Goal: Task Accomplishment & Management: Complete application form

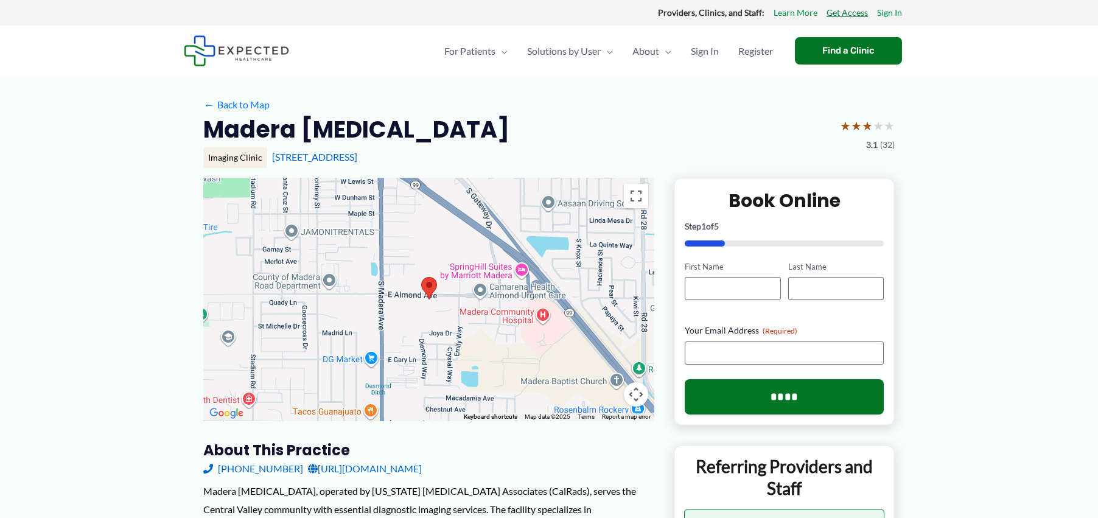
click at [839, 13] on link "Get Access" at bounding box center [846, 13] width 41 height 16
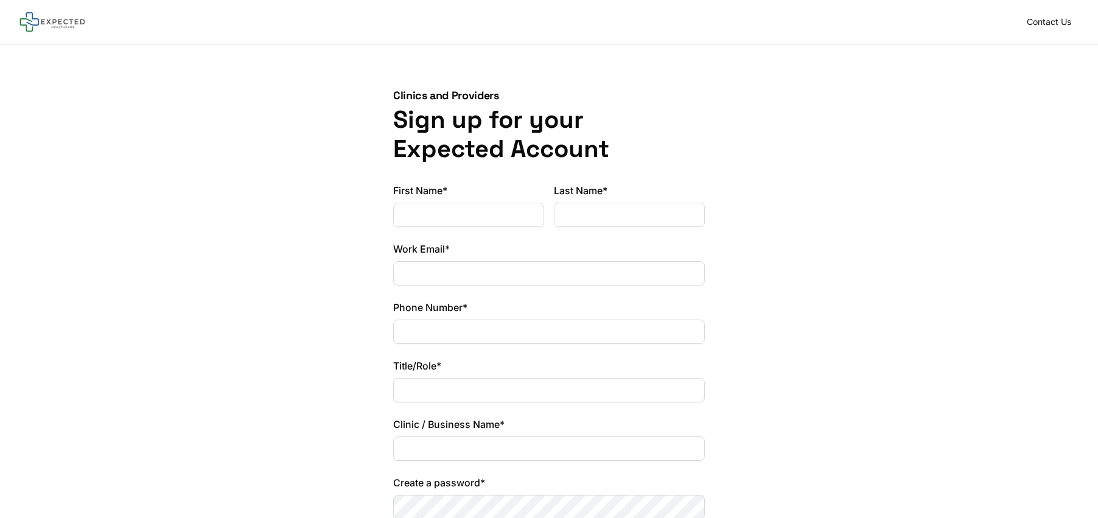
click at [445, 220] on input "First Name*" at bounding box center [468, 215] width 151 height 24
type input "******"
type input "**********"
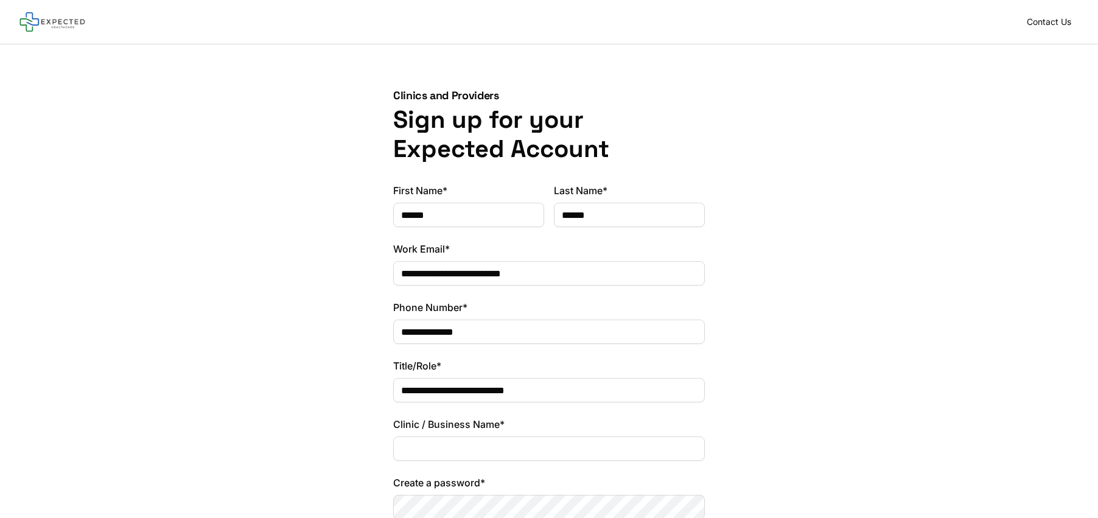
type input "**********"
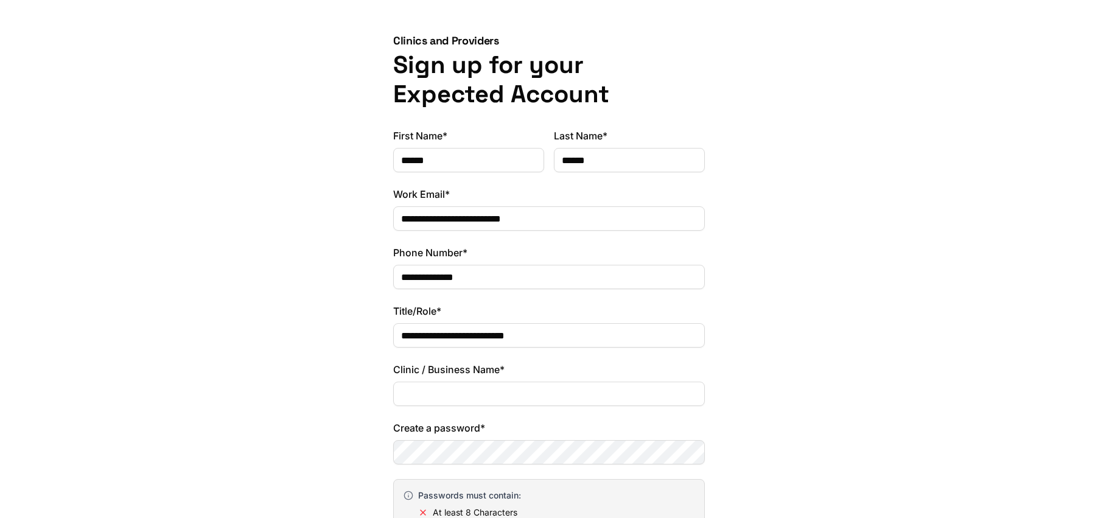
scroll to position [123, 0]
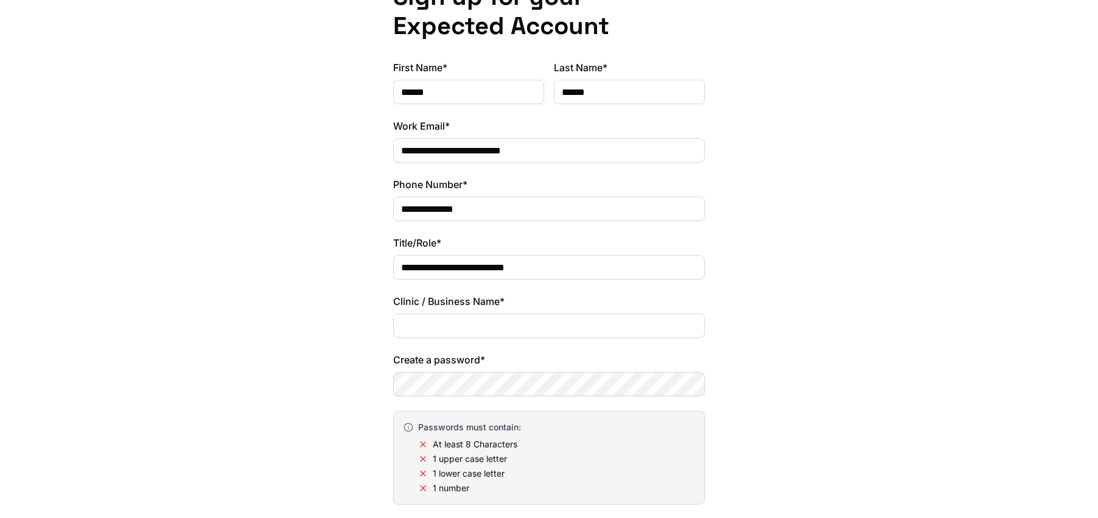
click at [472, 323] on input "Clinic / Business Name*" at bounding box center [549, 325] width 312 height 24
type input "**********"
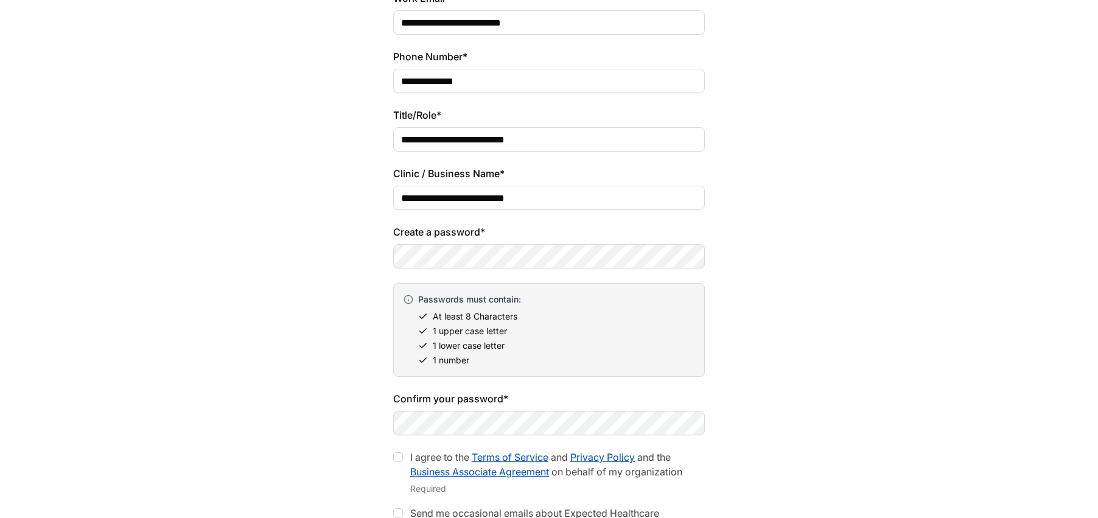
scroll to position [306, 0]
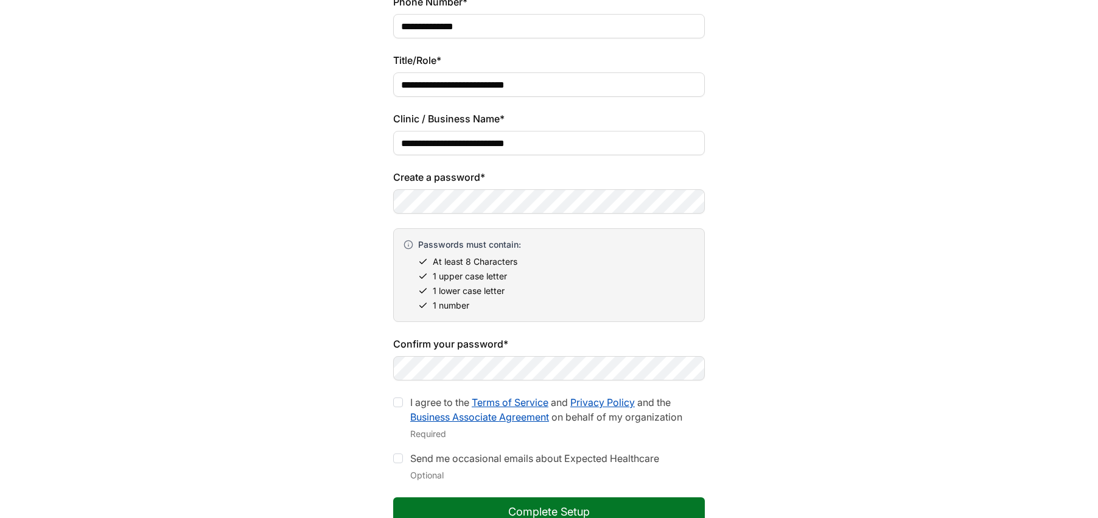
click at [400, 401] on div at bounding box center [398, 402] width 10 height 10
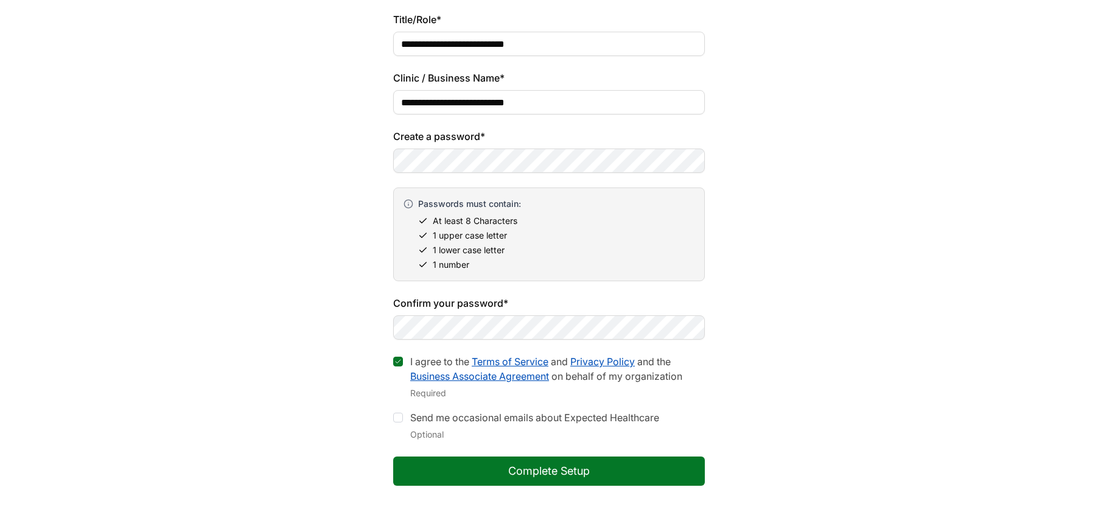
scroll to position [366, 0]
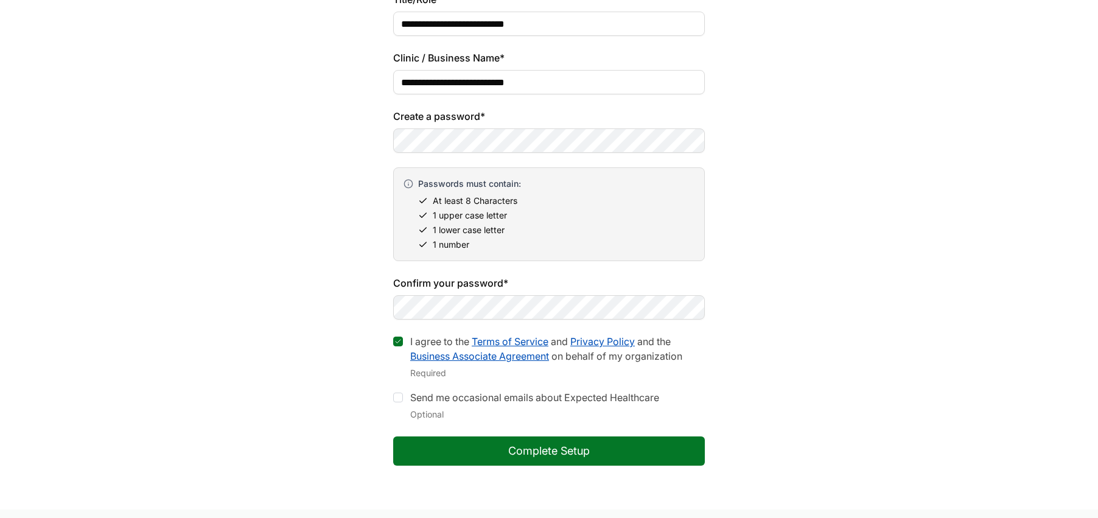
click at [554, 455] on button "Complete Setup" at bounding box center [549, 450] width 312 height 29
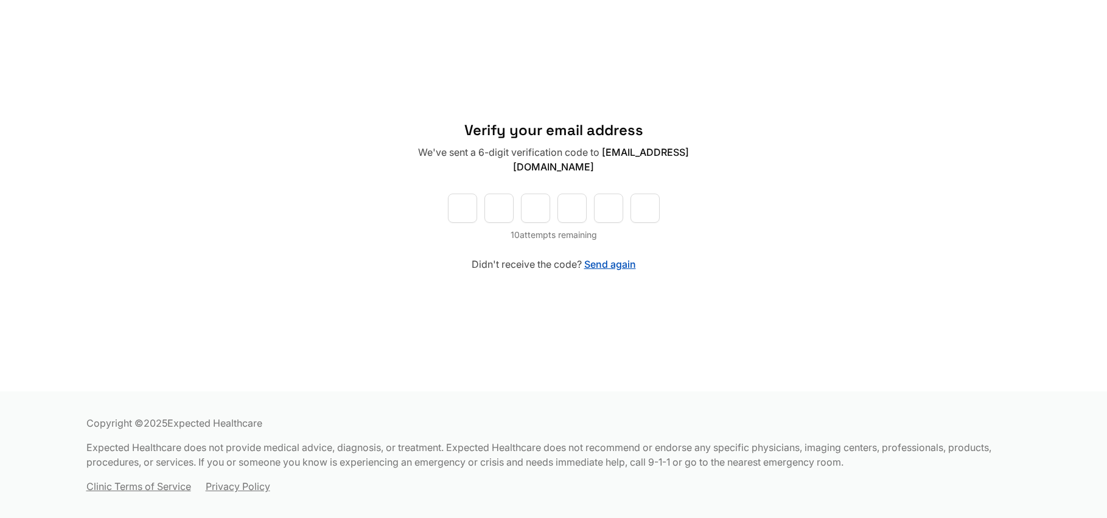
type input "*"
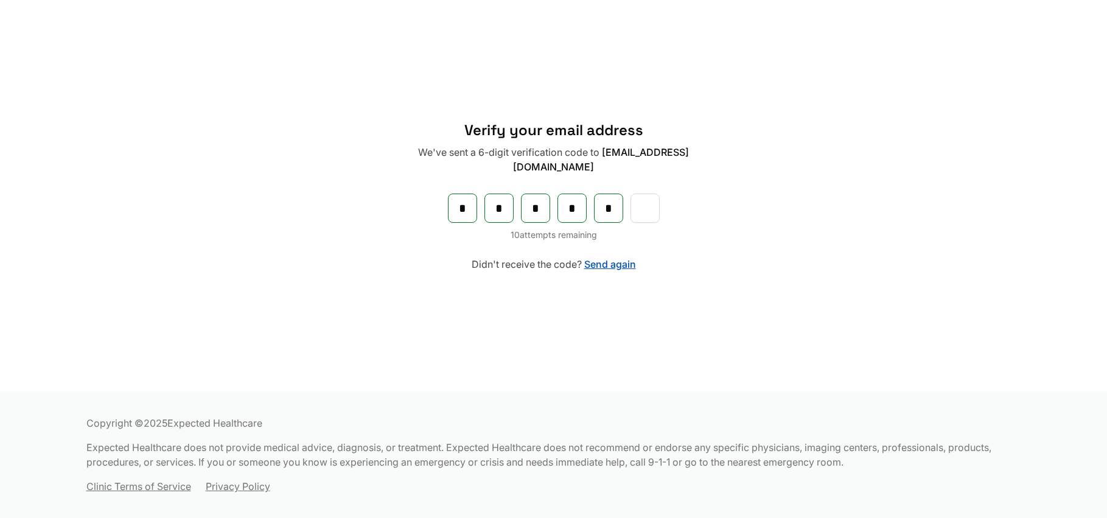
type input "*"
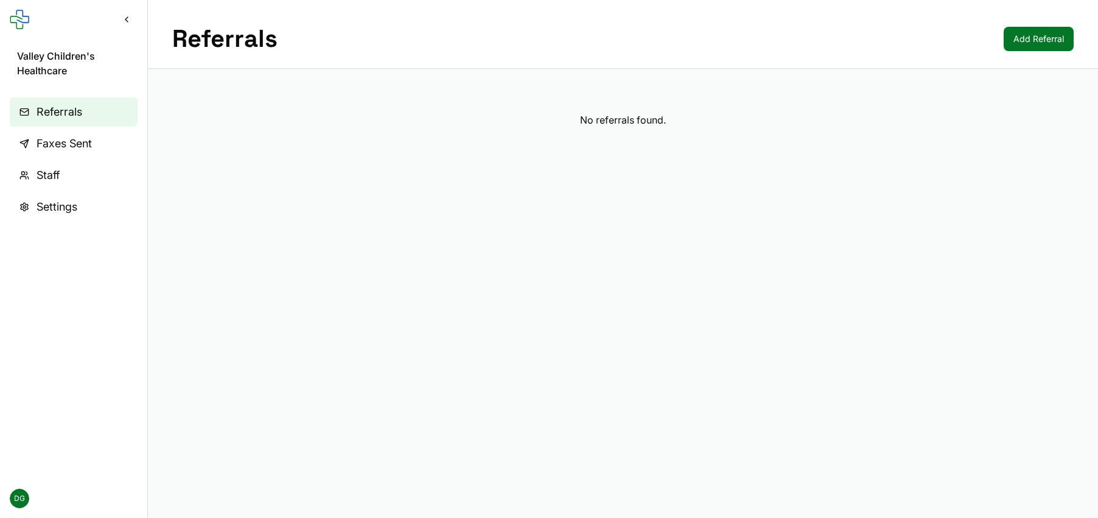
click at [127, 19] on button "Collapse sidebar" at bounding box center [127, 20] width 22 height 22
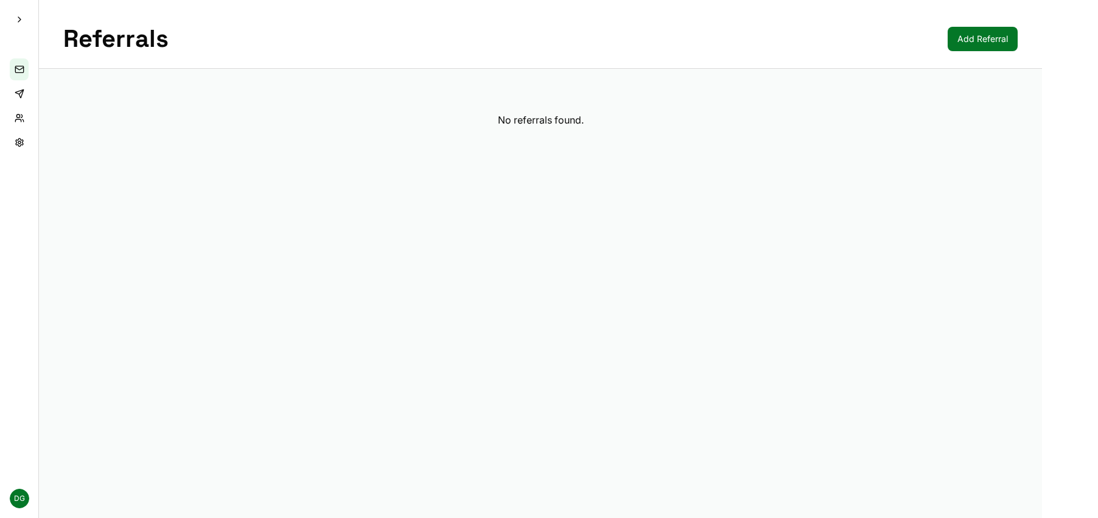
click at [21, 23] on button "Expand sidebar" at bounding box center [20, 20] width 22 height 22
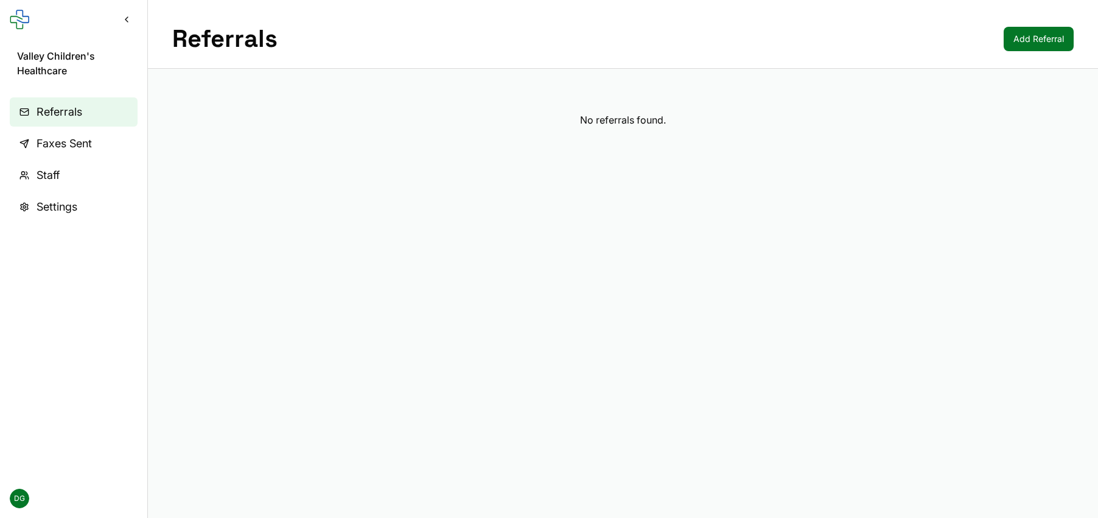
click at [601, 120] on div "No referrals found." at bounding box center [622, 120] width 901 height 15
click at [1039, 41] on link "Add Referral" at bounding box center [1039, 39] width 70 height 24
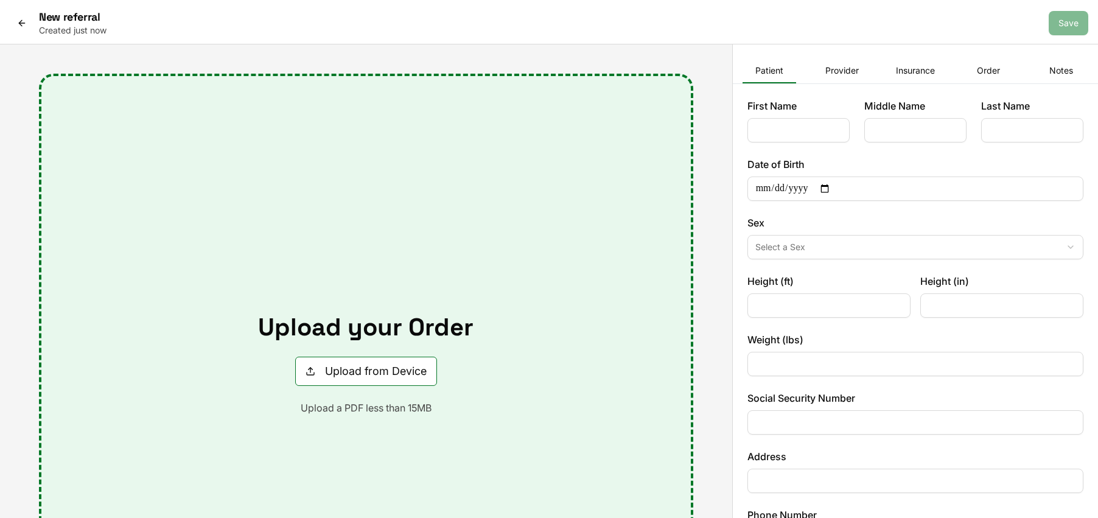
click at [23, 25] on icon at bounding box center [22, 23] width 10 height 10
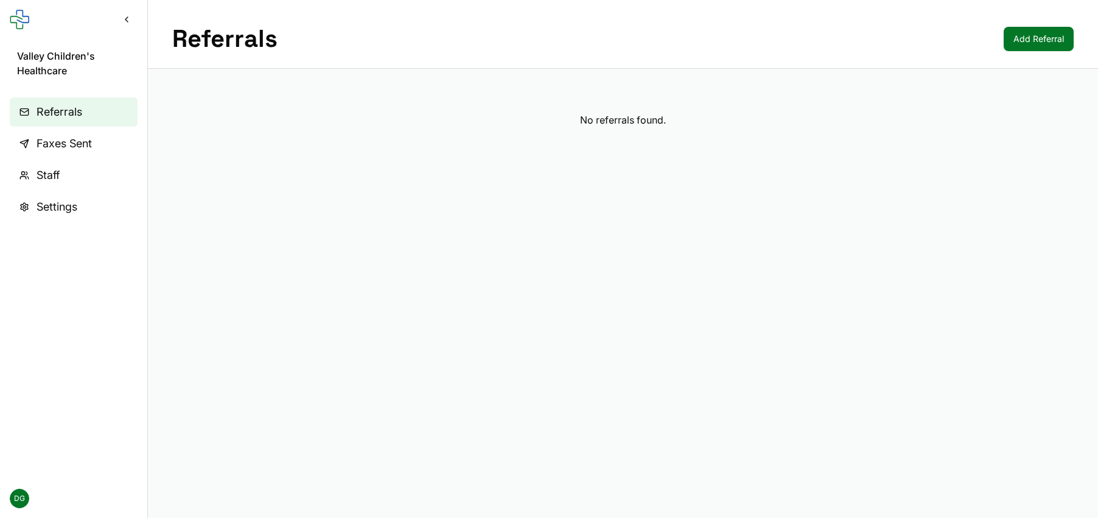
click at [47, 208] on span "Settings" at bounding box center [57, 206] width 41 height 17
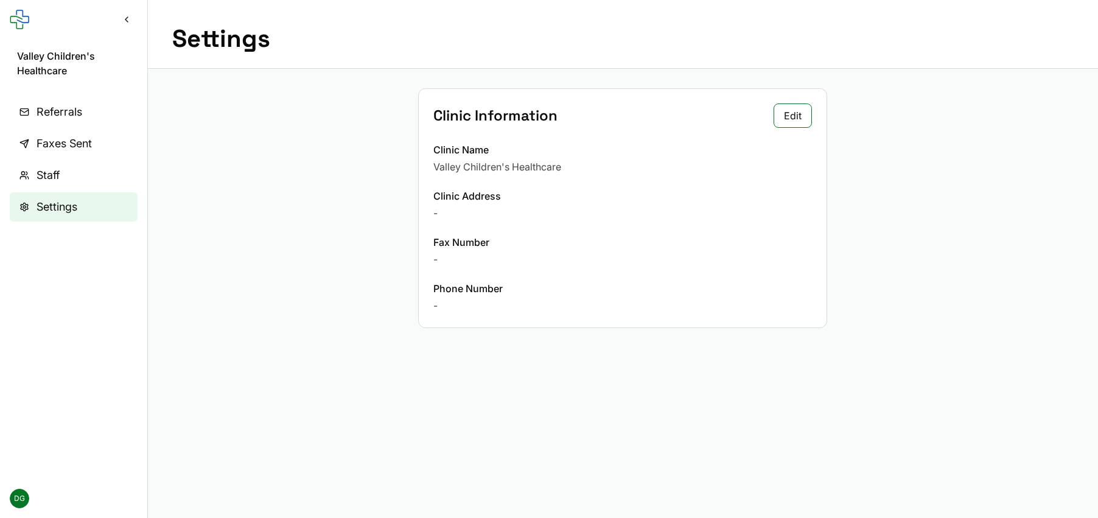
click at [71, 176] on link "Staff" at bounding box center [74, 175] width 128 height 29
